Goal: Task Accomplishment & Management: Manage account settings

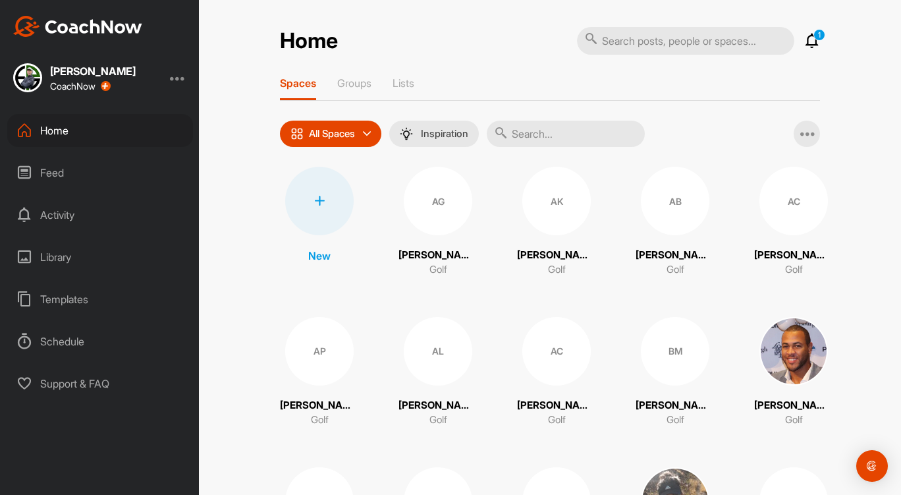
click at [634, 40] on input "text" at bounding box center [685, 41] width 217 height 28
type input "[PERSON_NAME]"
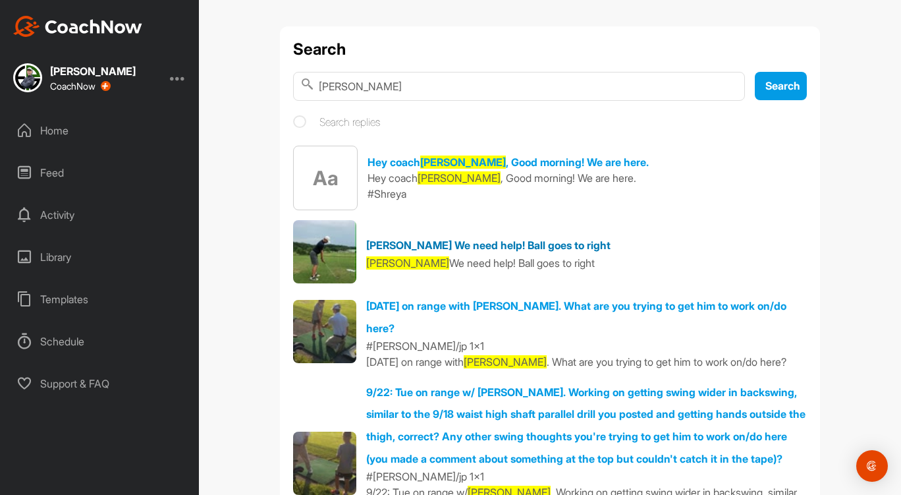
click at [472, 247] on link "[PERSON_NAME] We need help! Ball goes to right" at bounding box center [488, 244] width 244 height 13
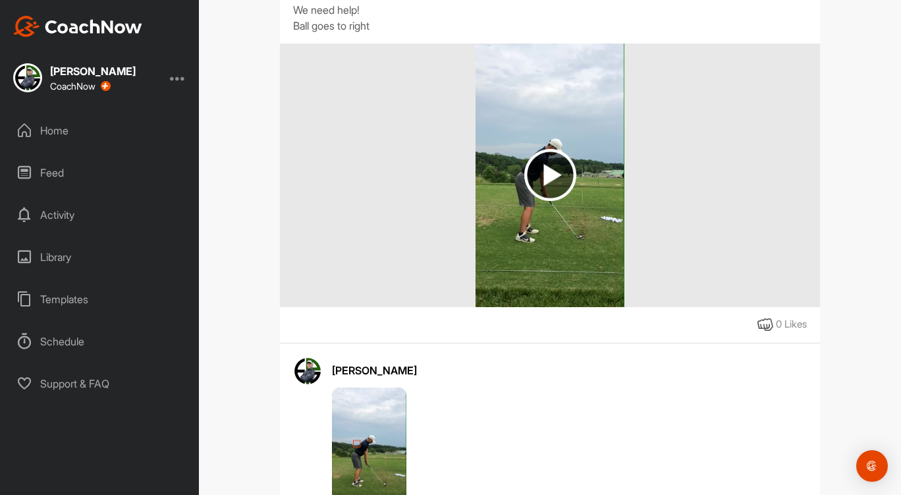
scroll to position [147, 0]
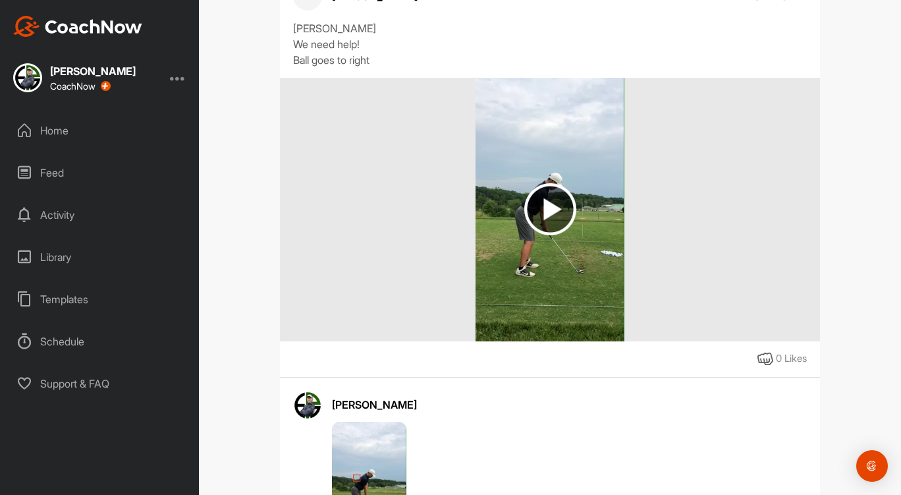
click at [553, 215] on img at bounding box center [550, 209] width 52 height 52
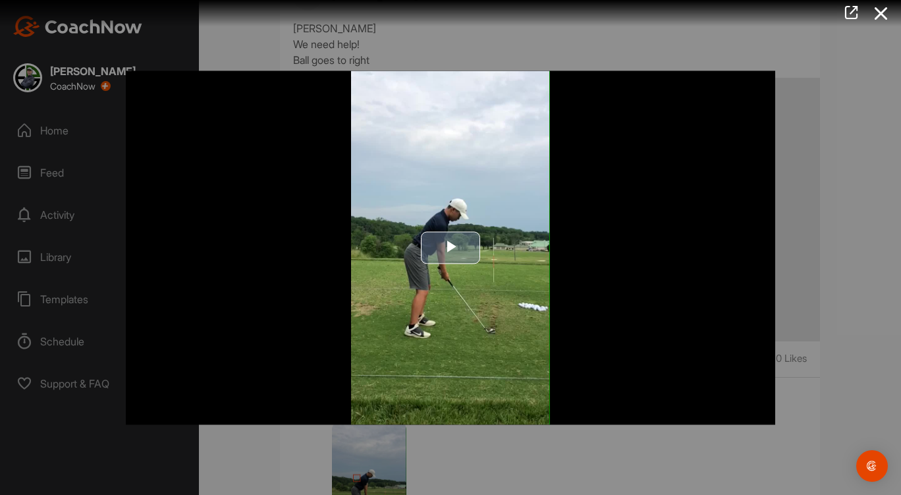
click at [450, 248] on span "Video Player" at bounding box center [450, 248] width 0 height 0
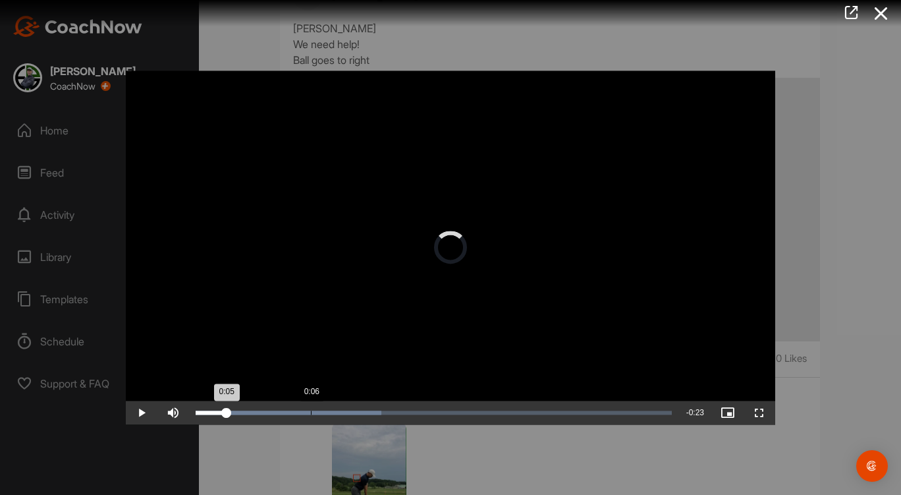
drag, startPoint x: 226, startPoint y: 410, endPoint x: 321, endPoint y: 406, distance: 94.9
click at [321, 406] on div "Loaded : 39.08% 0:06 0:05" at bounding box center [433, 412] width 489 height 24
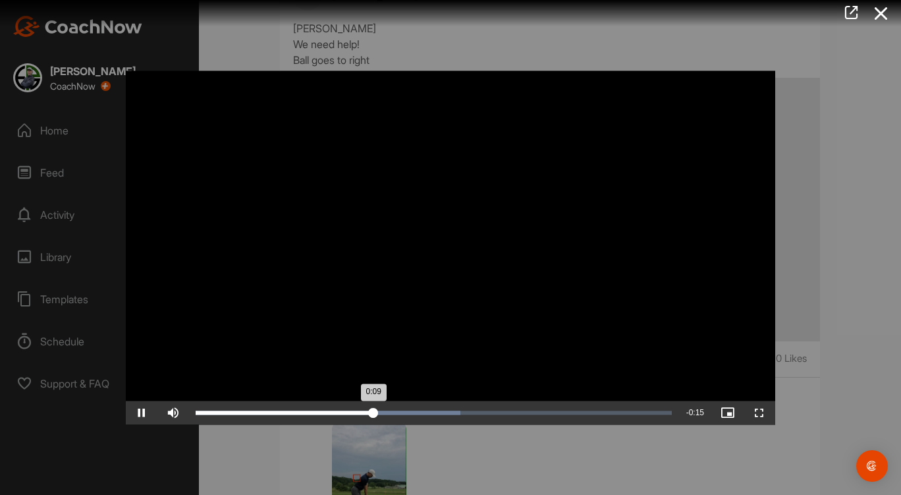
drag, startPoint x: 360, startPoint y: 398, endPoint x: 375, endPoint y: 411, distance: 20.2
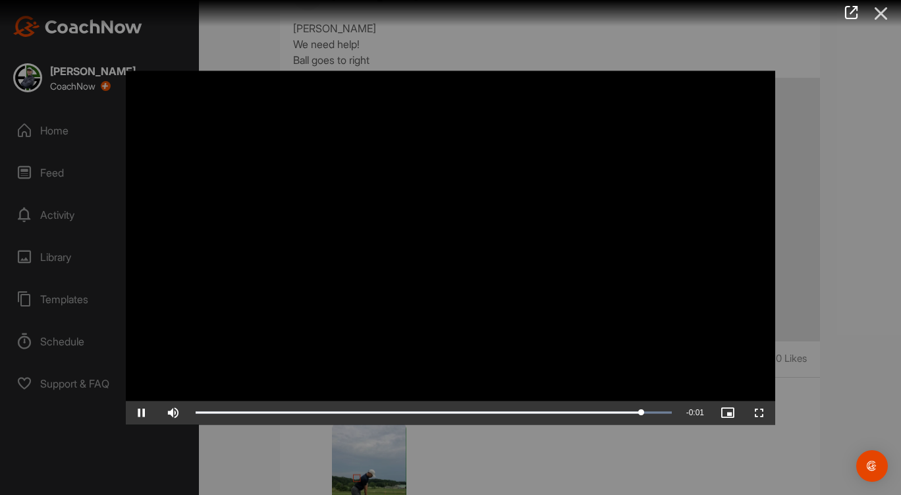
click at [885, 18] on icon at bounding box center [881, 13] width 30 height 24
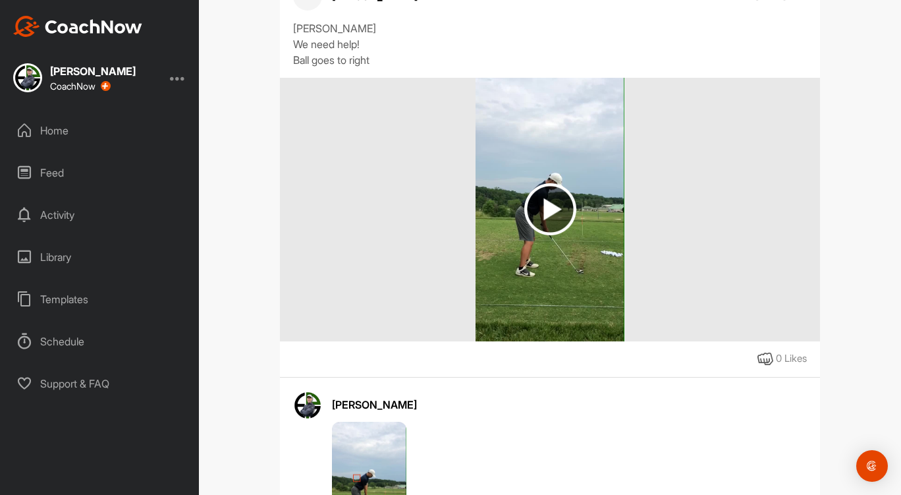
click at [68, 122] on div "Home" at bounding box center [100, 130] width 186 height 33
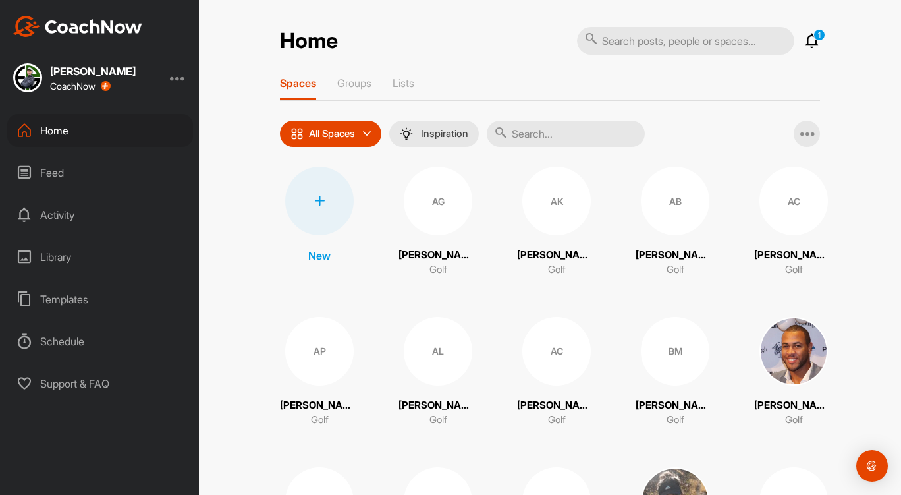
scroll to position [2825, 0]
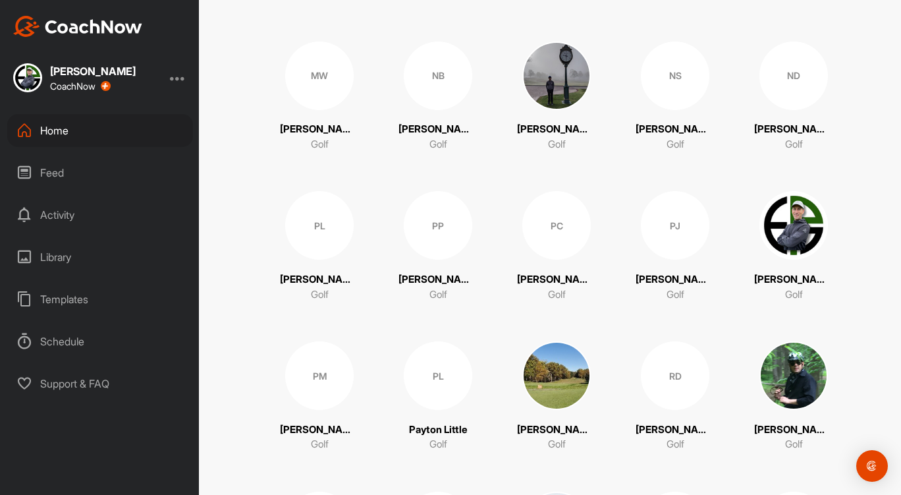
click at [429, 255] on div "PP" at bounding box center [438, 225] width 68 height 68
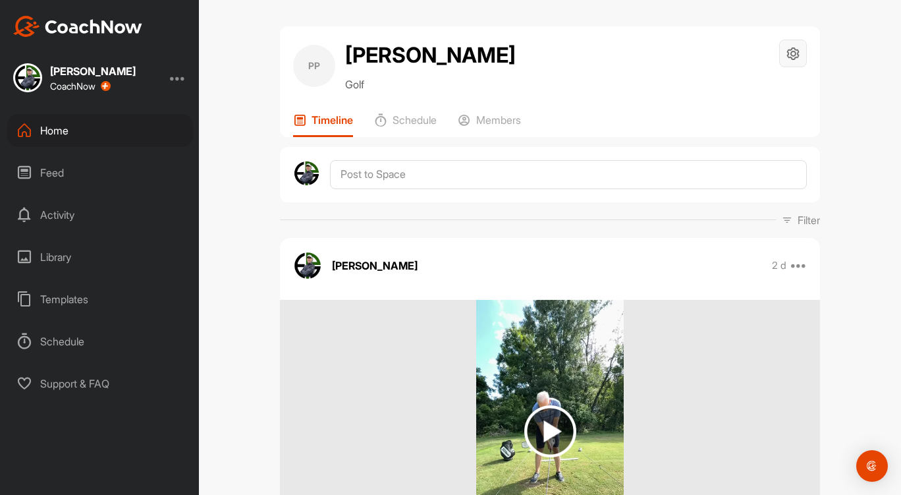
click at [788, 57] on icon at bounding box center [793, 53] width 15 height 15
click at [873, 72] on div "PP [PERSON_NAME] Golf Space Settings Your Notifications Timeline Schedule Membe…" at bounding box center [550, 247] width 702 height 495
click at [352, 53] on h2 "[PERSON_NAME]" at bounding box center [430, 56] width 171 height 32
click at [791, 55] on icon at bounding box center [793, 53] width 15 height 15
click at [752, 88] on li "Space Settings" at bounding box center [753, 91] width 107 height 42
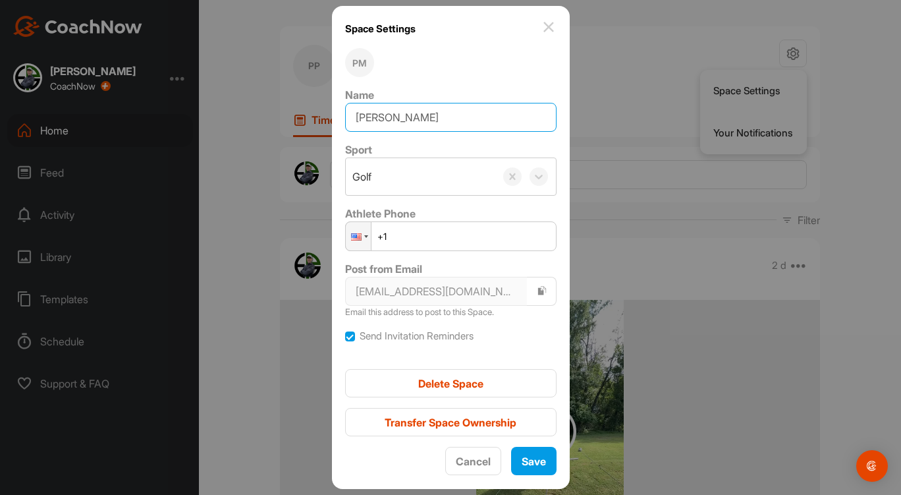
click at [414, 116] on input "[PERSON_NAME]" at bounding box center [450, 117] width 211 height 29
type input "[PERSON_NAME]"
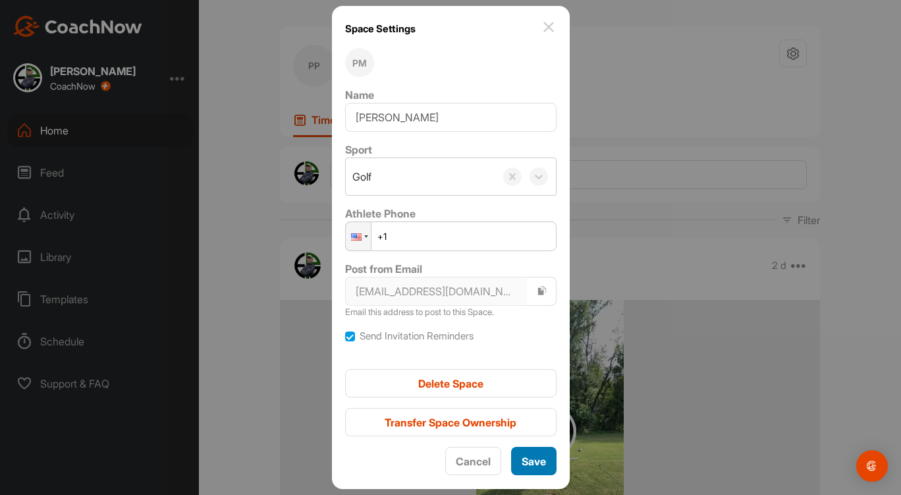
click at [530, 472] on button "Save" at bounding box center [533, 461] width 45 height 28
